Goal: Check status: Check status

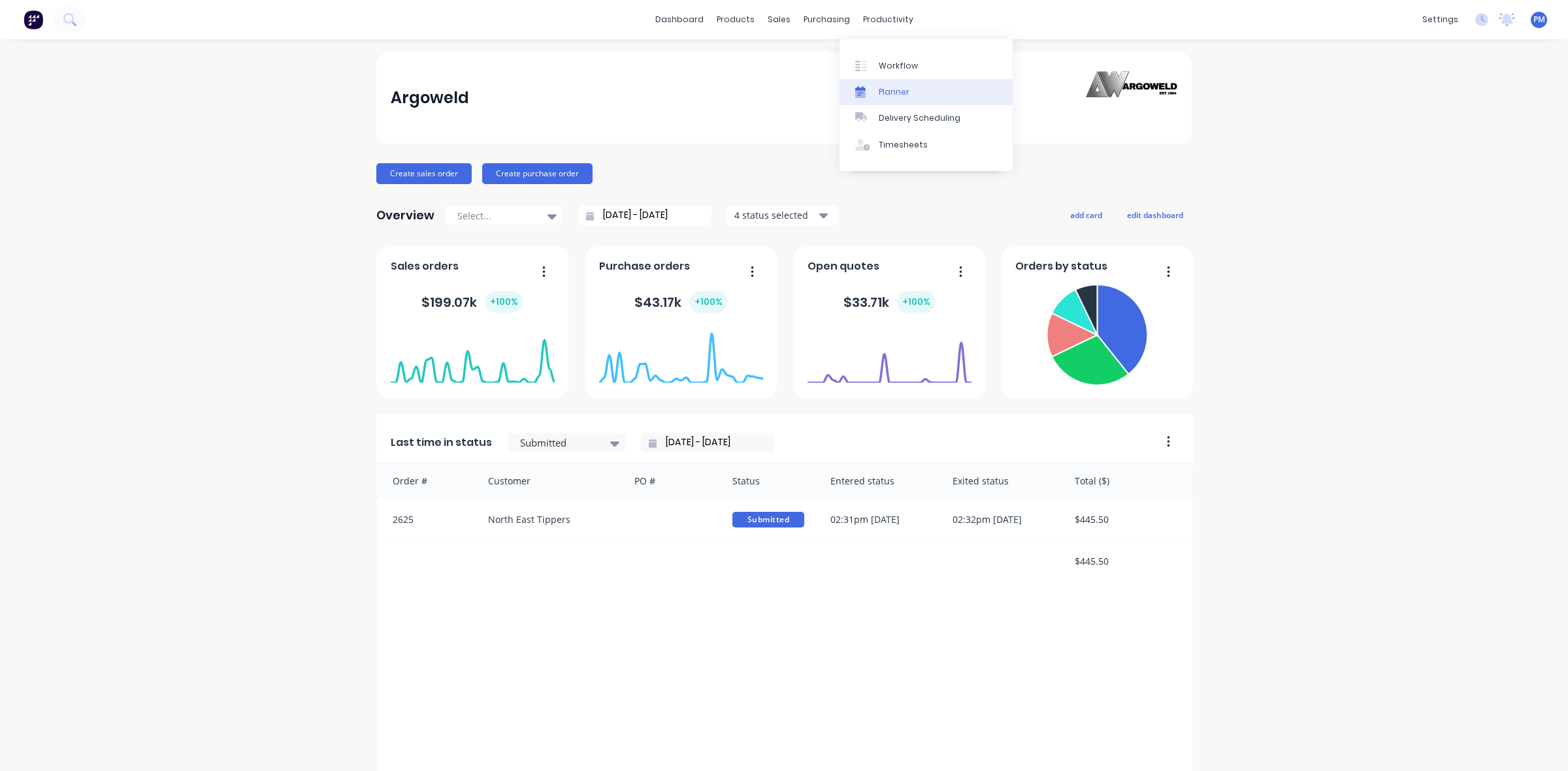
click at [896, 90] on div "Planner" at bounding box center [894, 91] width 31 height 12
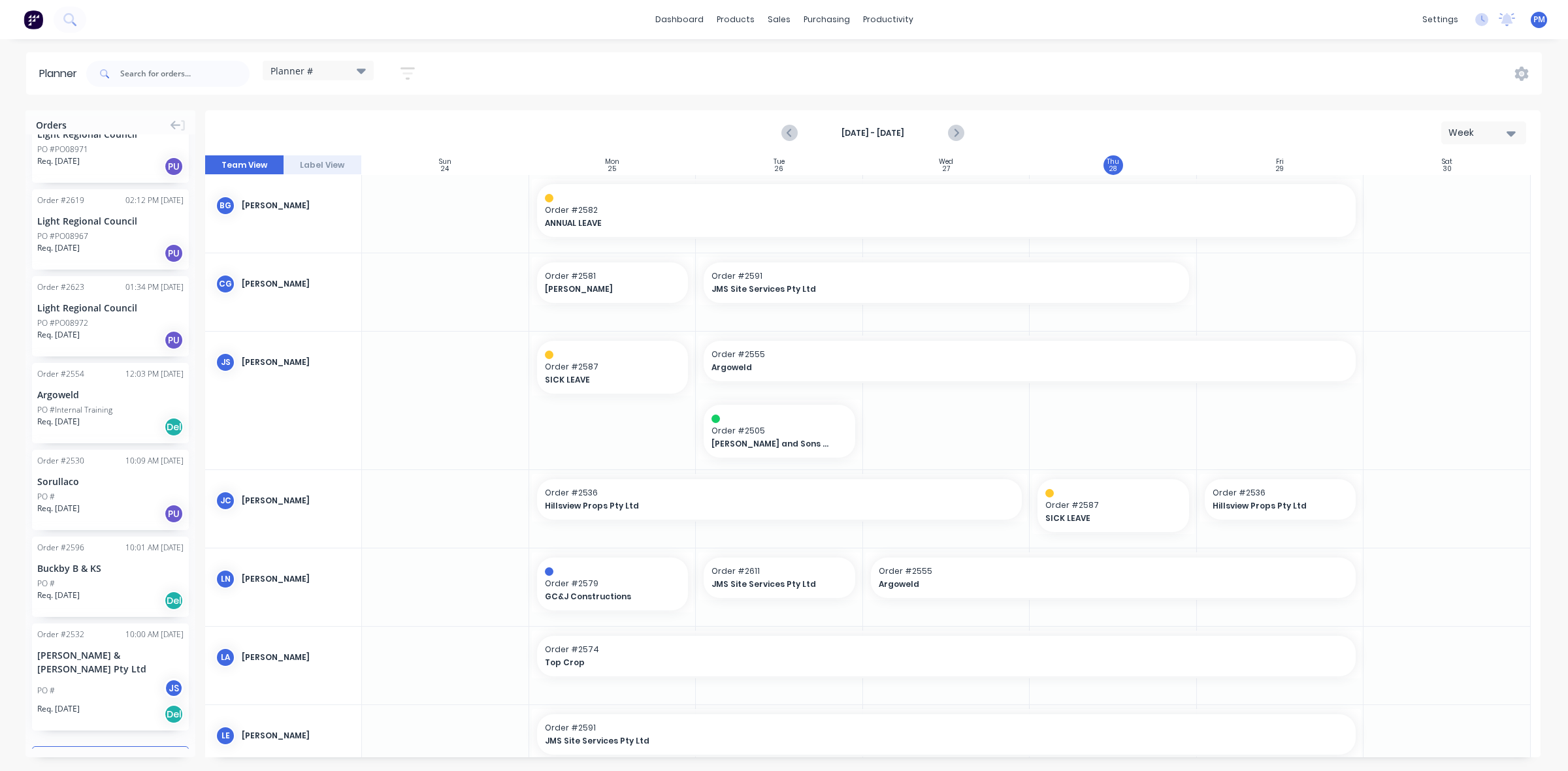
scroll to position [1215, 0]
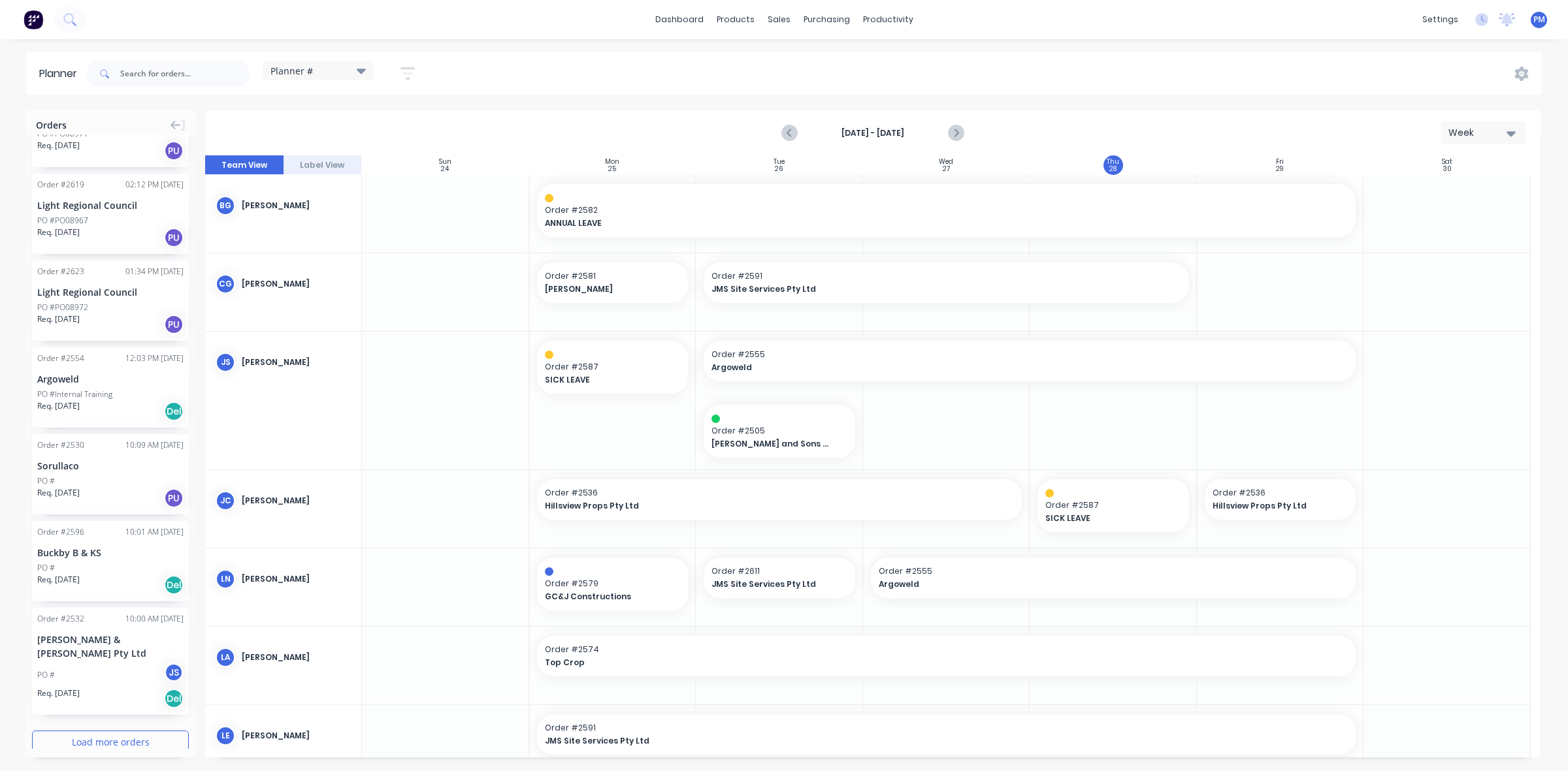
click at [76, 731] on button "Load more orders" at bounding box center [110, 742] width 157 height 23
click at [956, 134] on icon "Next page" at bounding box center [955, 133] width 6 height 10
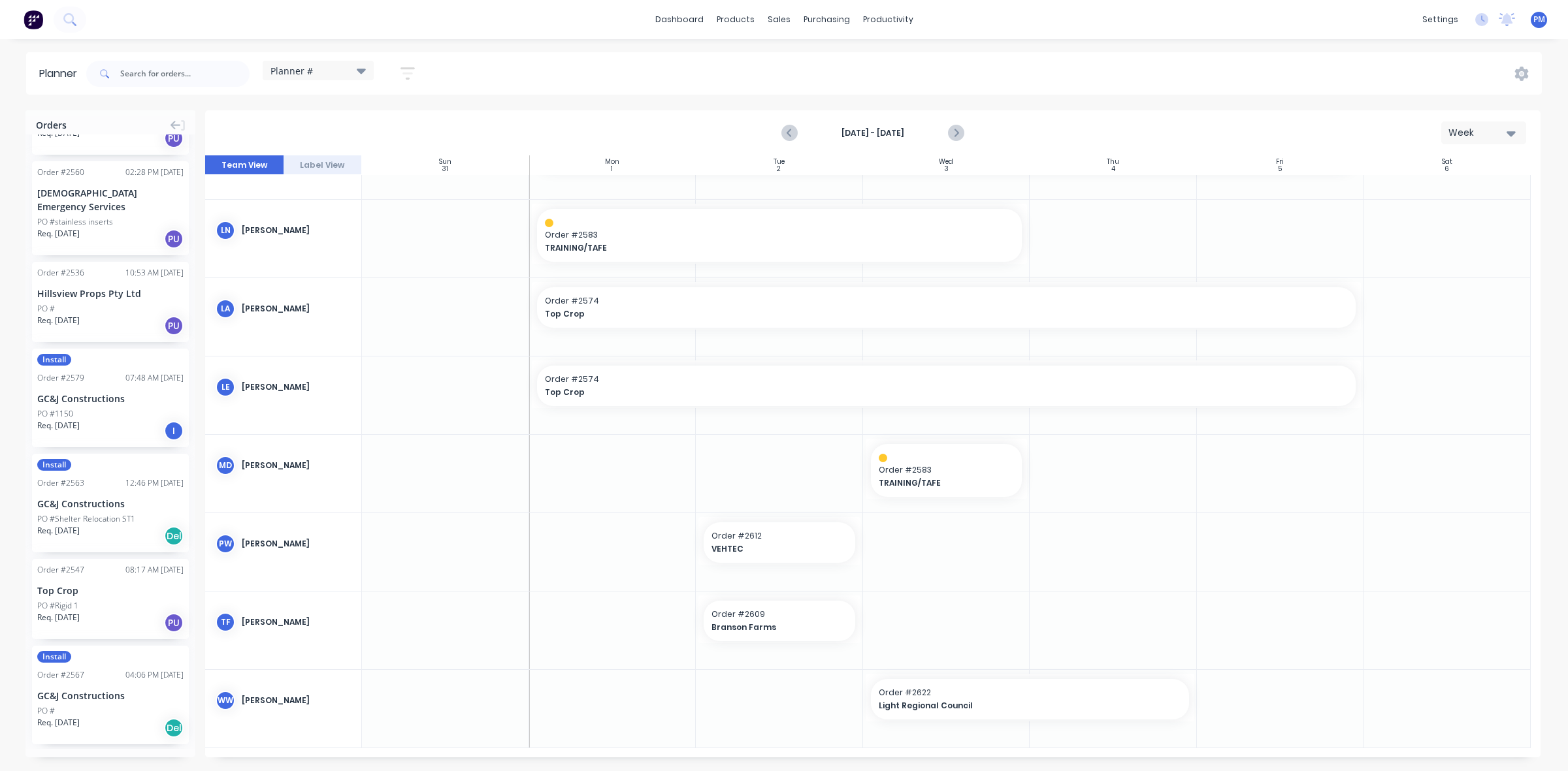
scroll to position [3127, 0]
click at [94, 760] on button "Load more orders" at bounding box center [110, 771] width 157 height 23
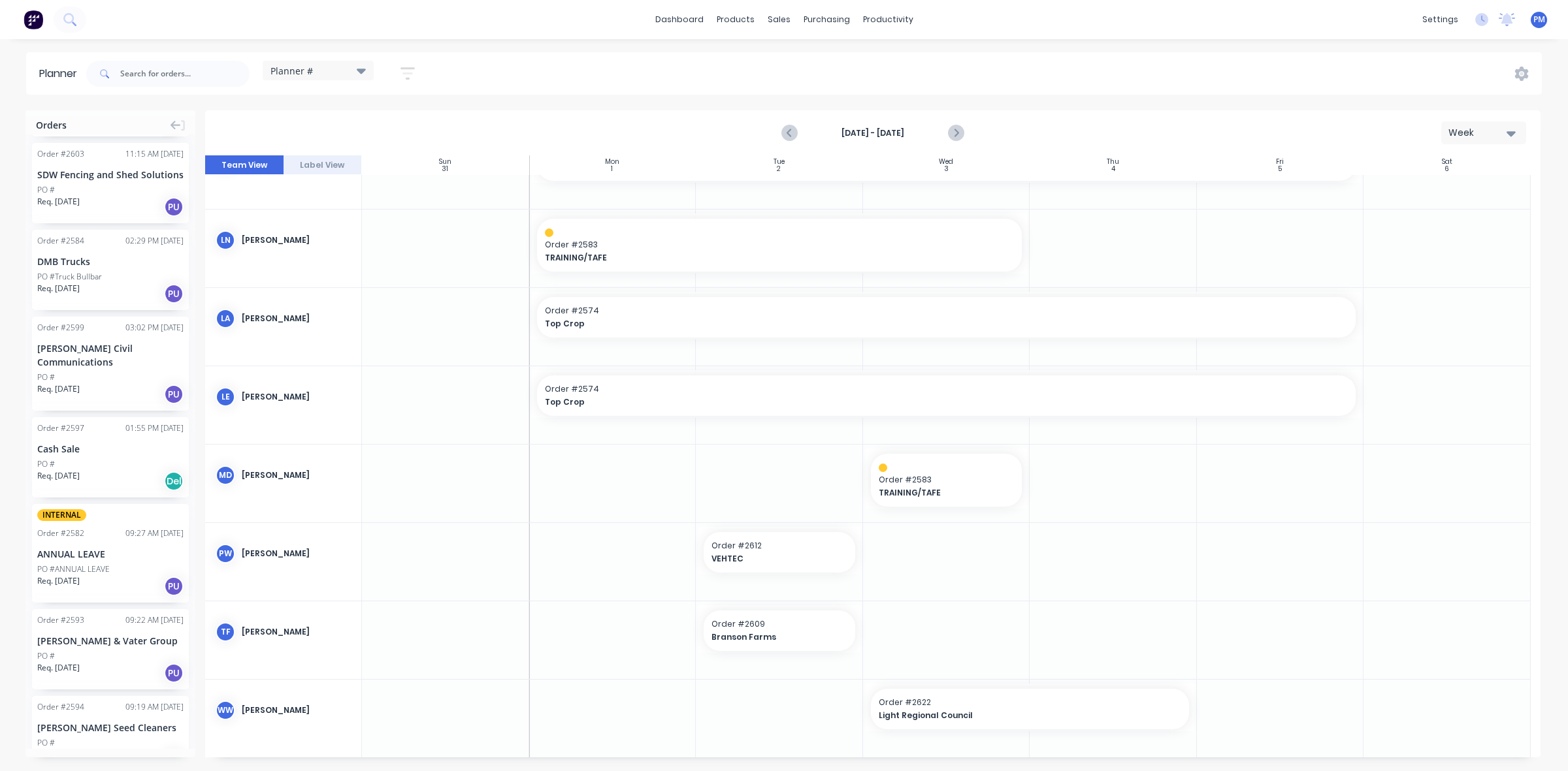
scroll to position [4270, 0]
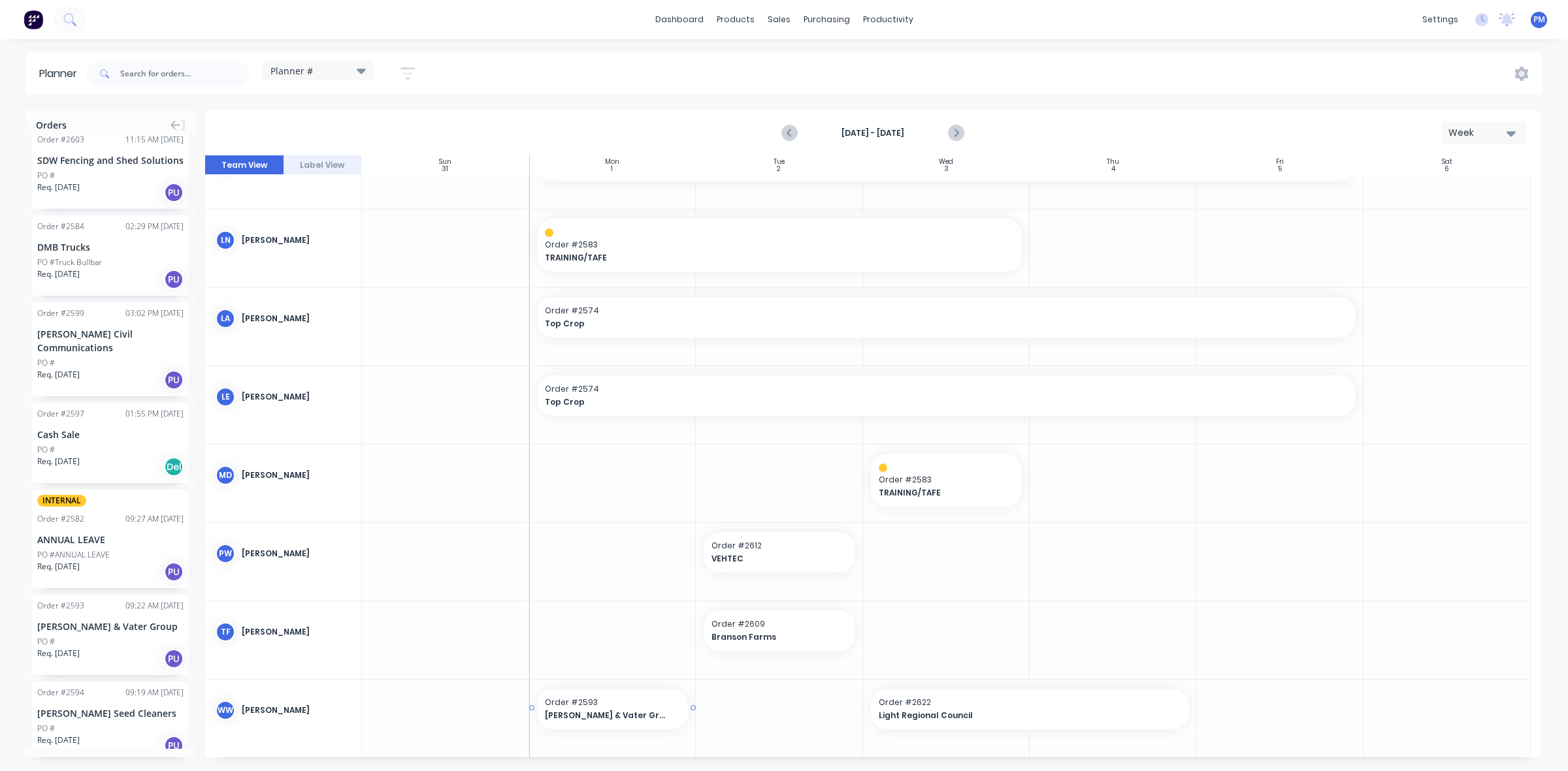
drag, startPoint x: 96, startPoint y: 585, endPoint x: 593, endPoint y: 705, distance: 511.3
drag, startPoint x: 691, startPoint y: 707, endPoint x: 699, endPoint y: 707, distance: 8.0
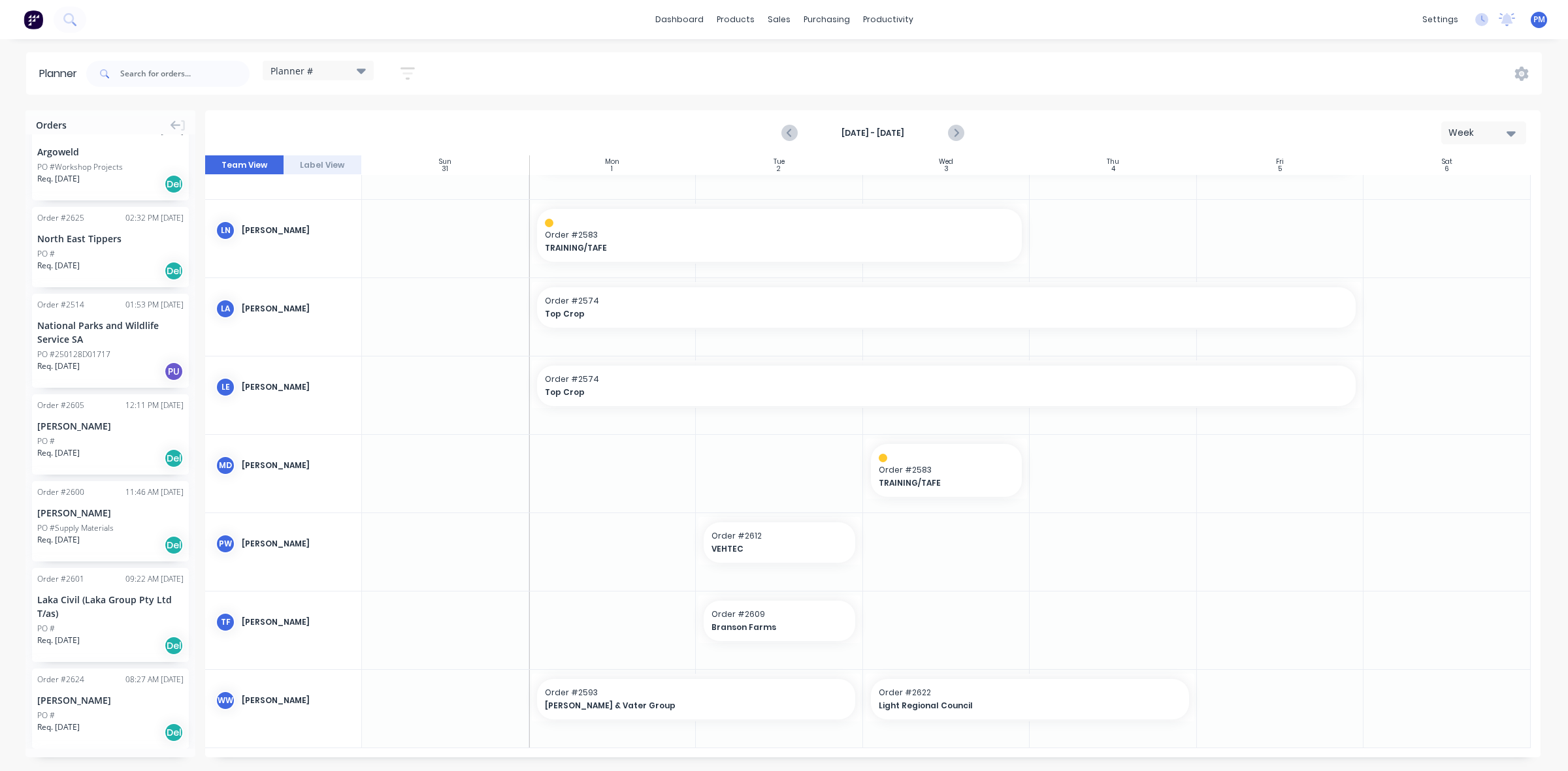
scroll to position [0, 0]
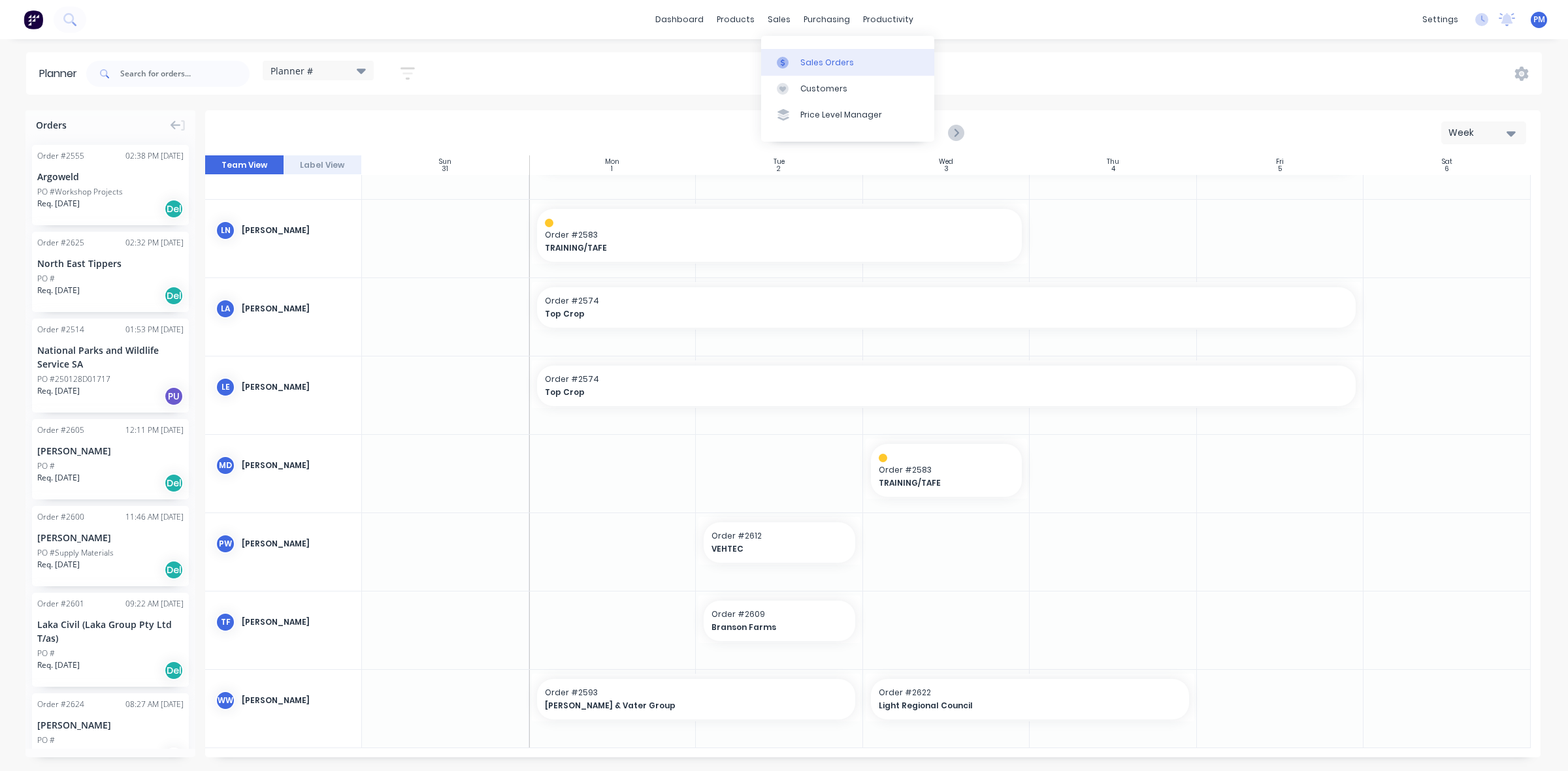
click at [807, 60] on div "Sales Orders" at bounding box center [827, 62] width 53 height 12
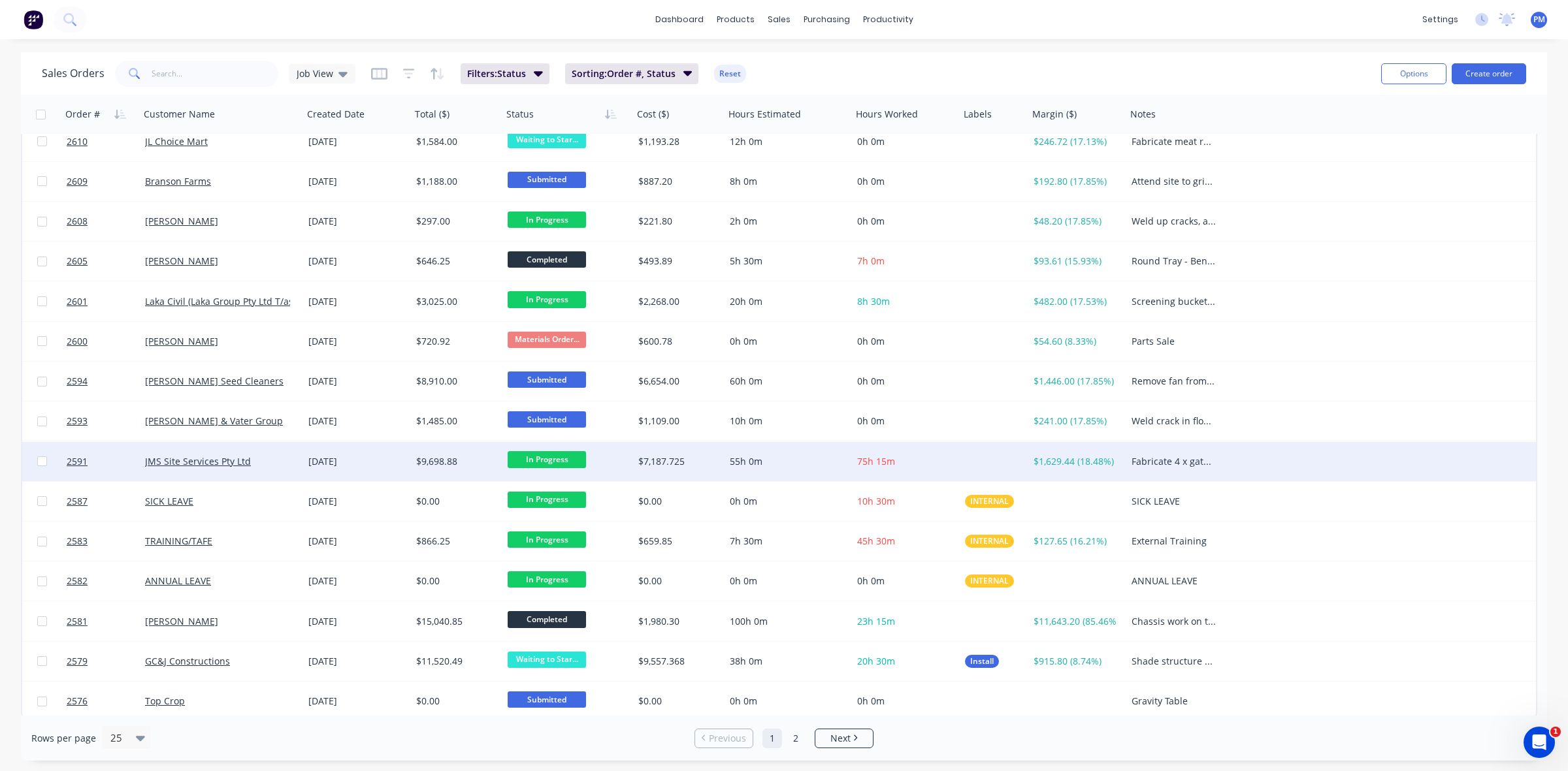
scroll to position [418, 0]
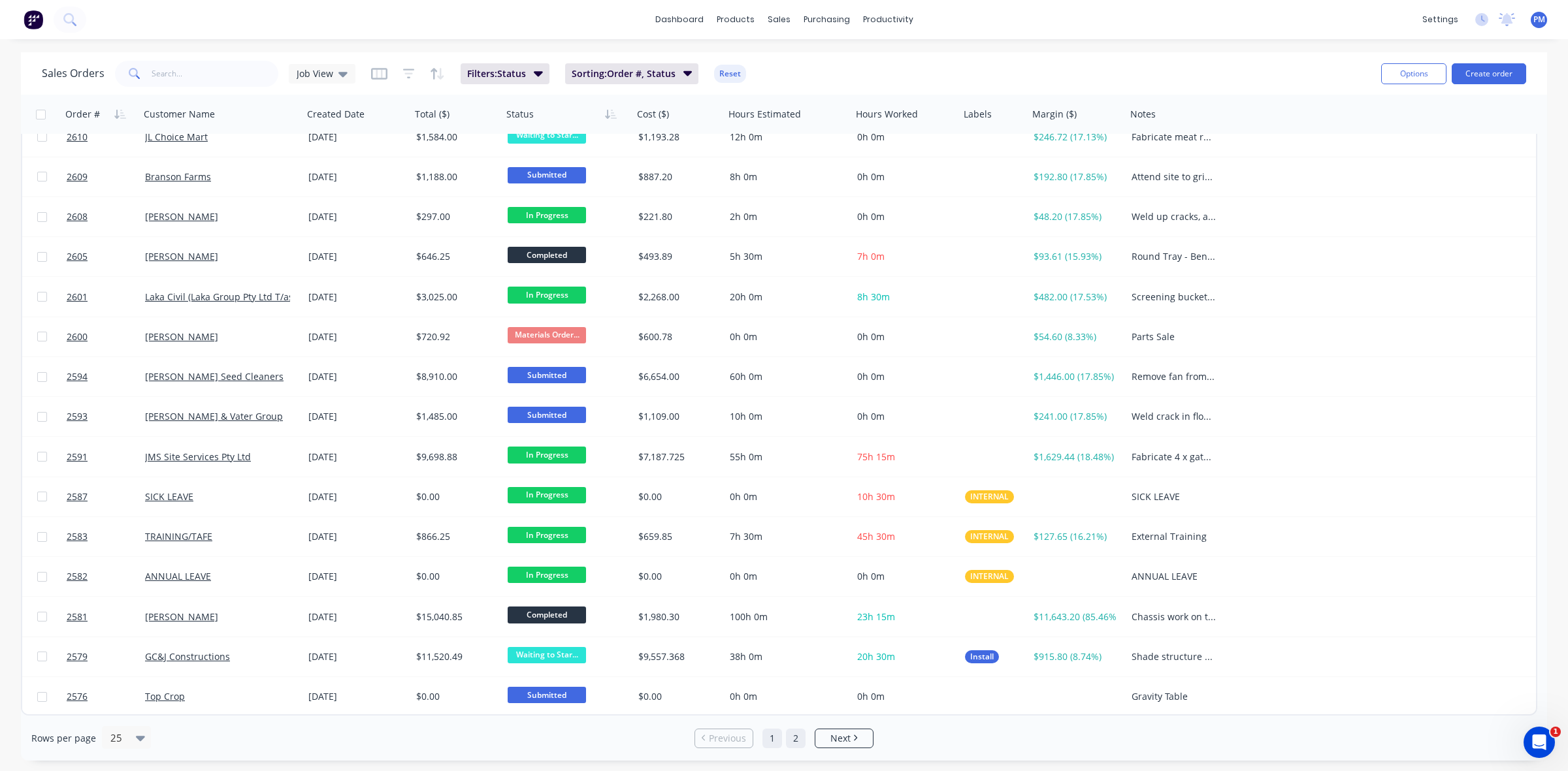
click at [795, 733] on link "2" at bounding box center [796, 738] width 20 height 20
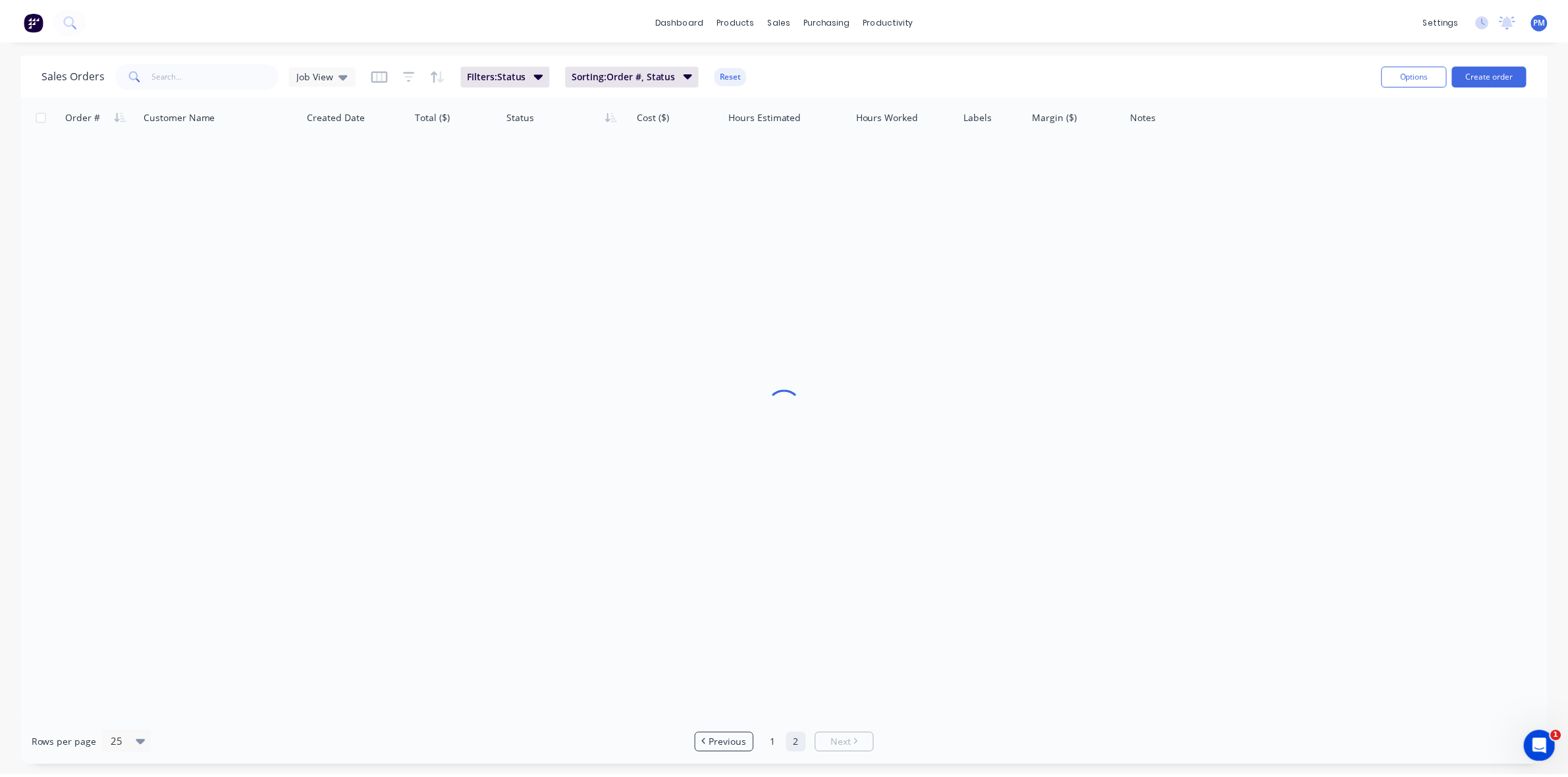
scroll to position [0, 0]
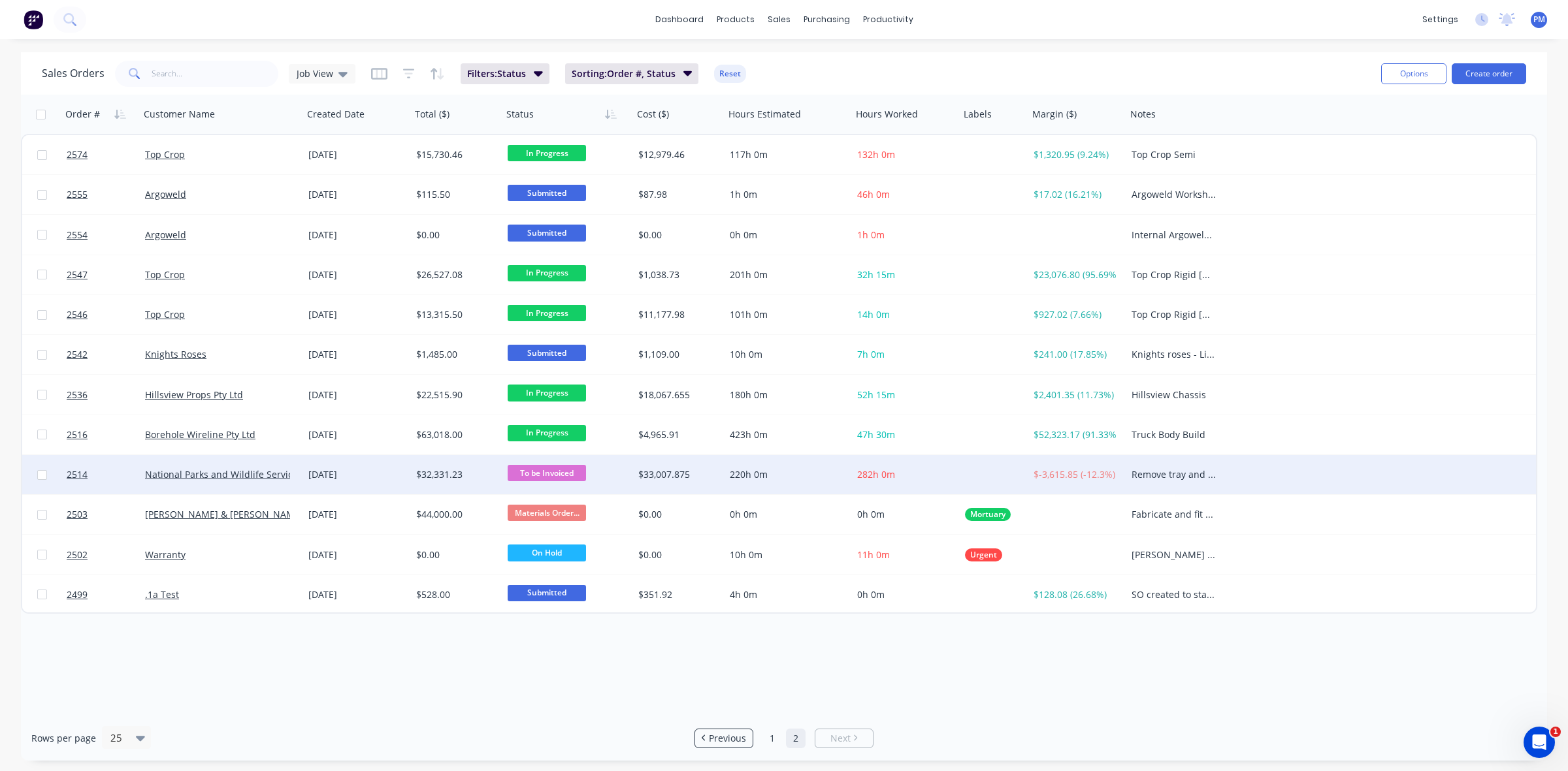
click at [380, 472] on div "[DATE]" at bounding box center [357, 475] width 97 height 13
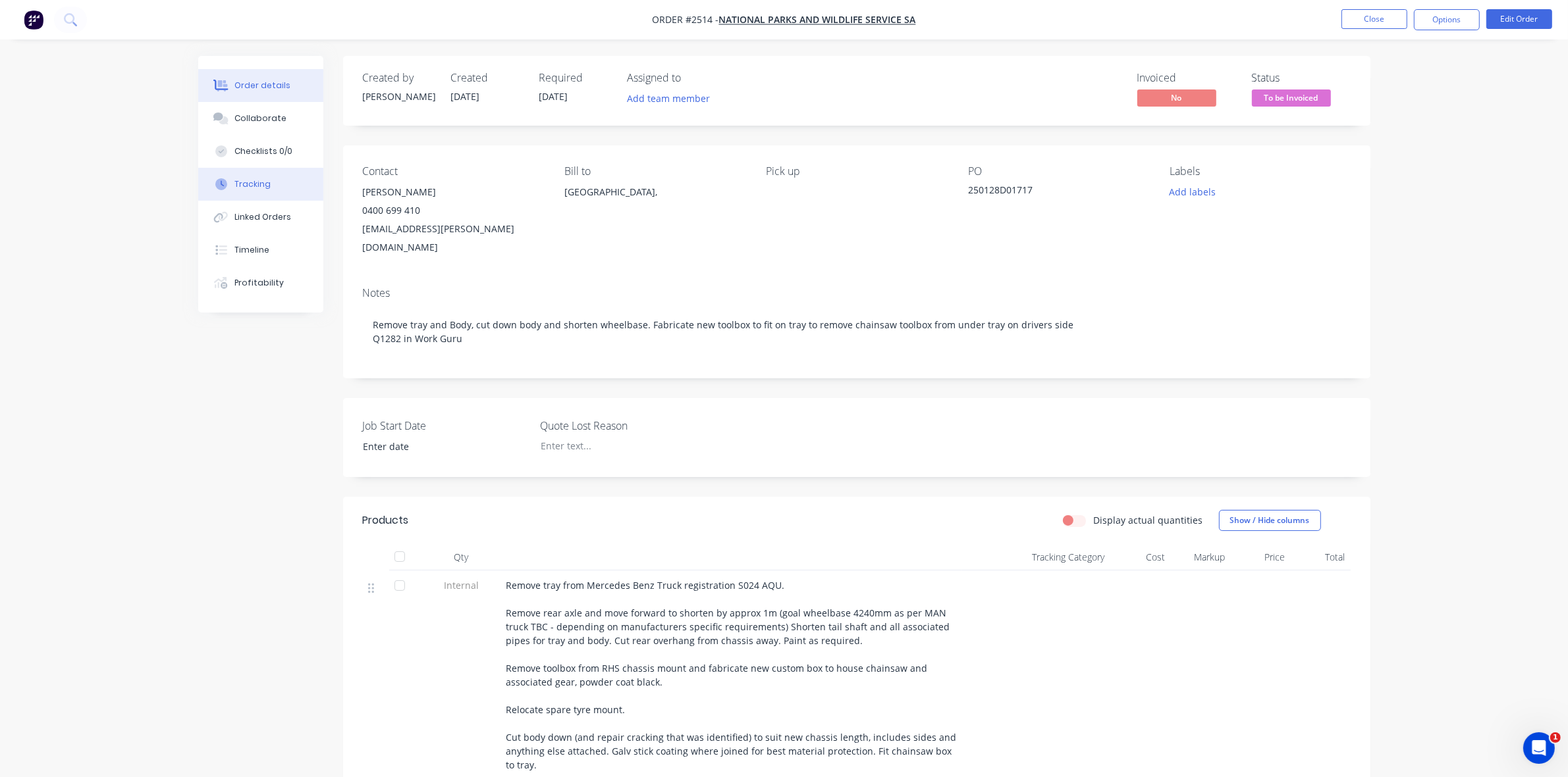
click at [246, 179] on div "Tracking" at bounding box center [252, 184] width 36 height 12
